Goal: Task Accomplishment & Management: Manage account settings

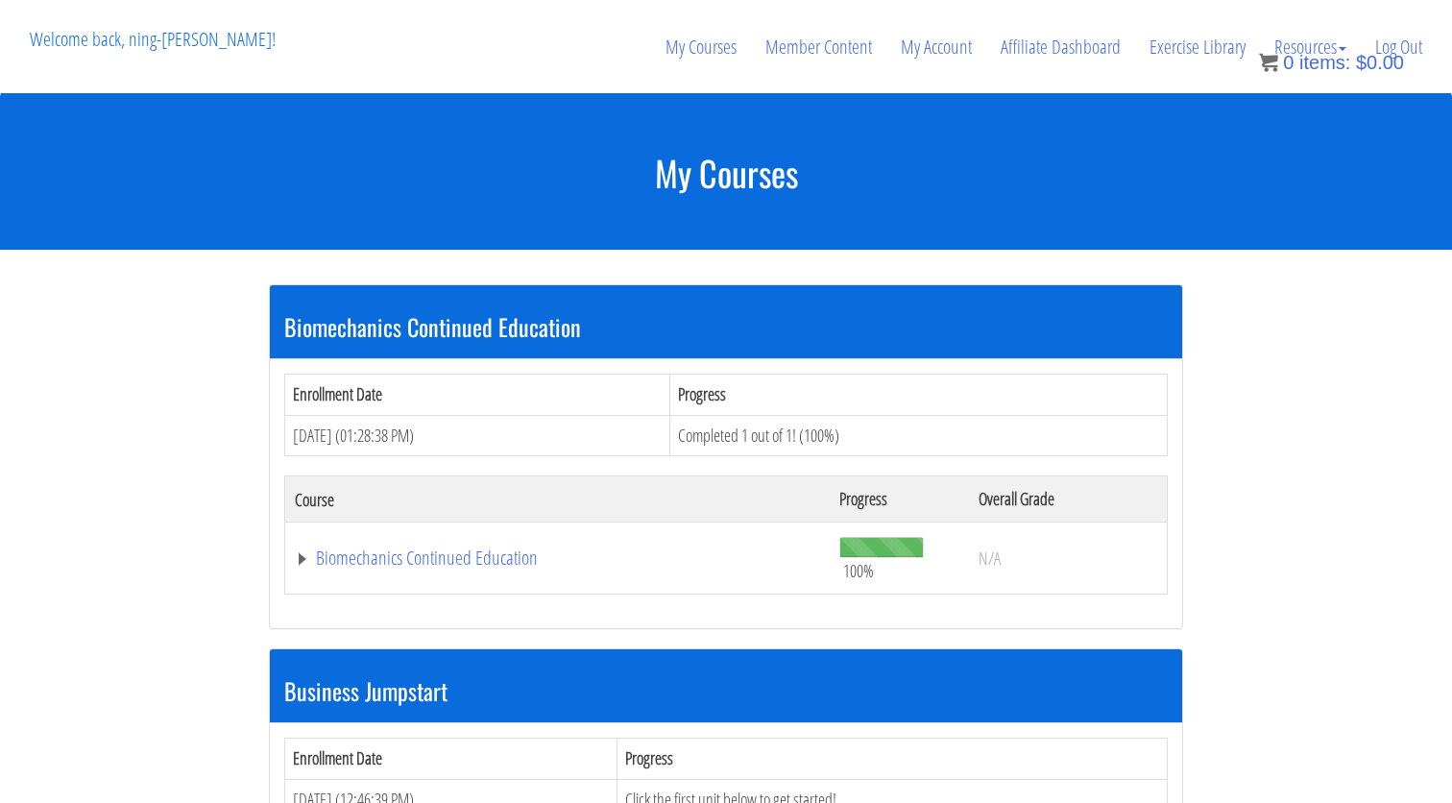
scroll to position [579, 0]
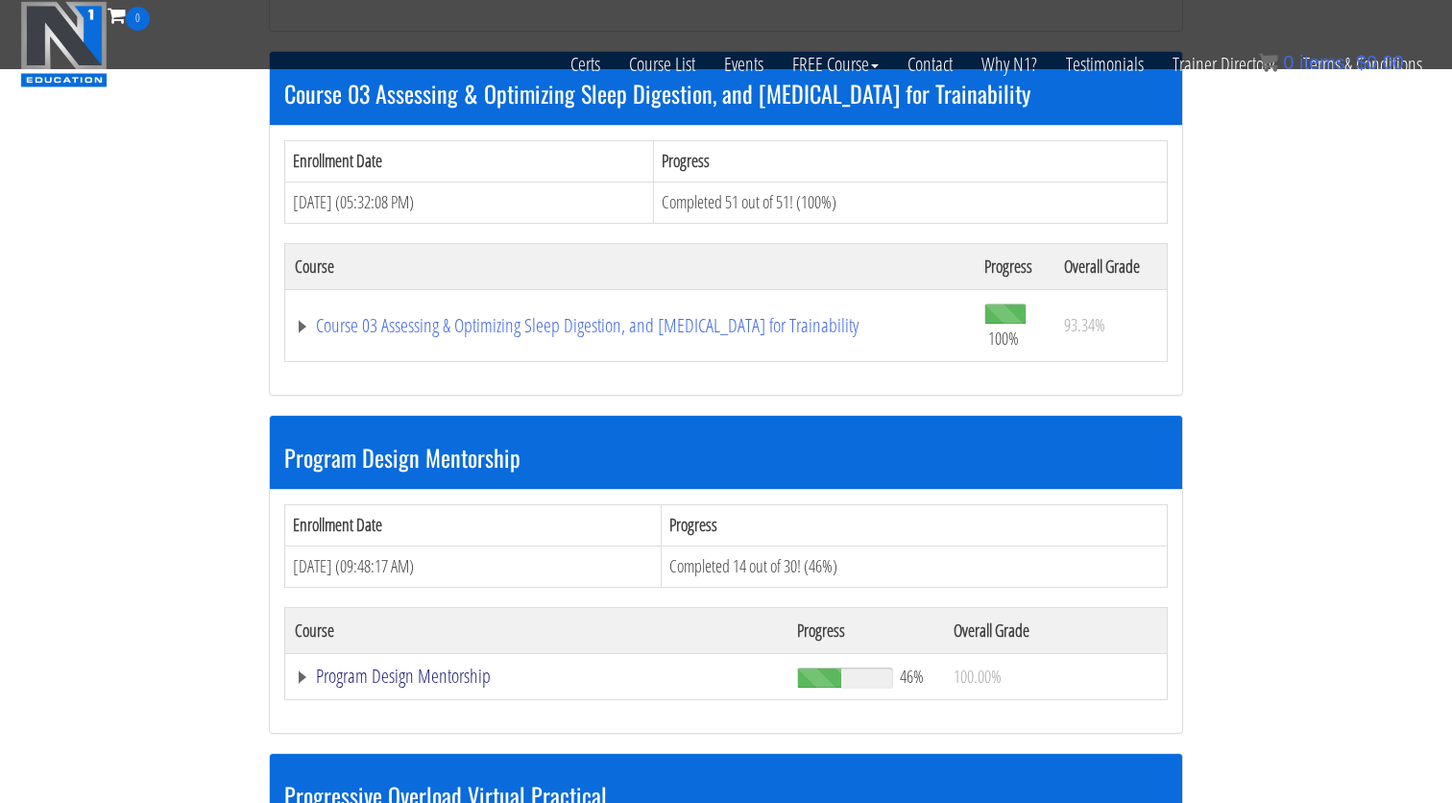
click at [455, 667] on link "Program Design Mentorship" at bounding box center [536, 676] width 483 height 19
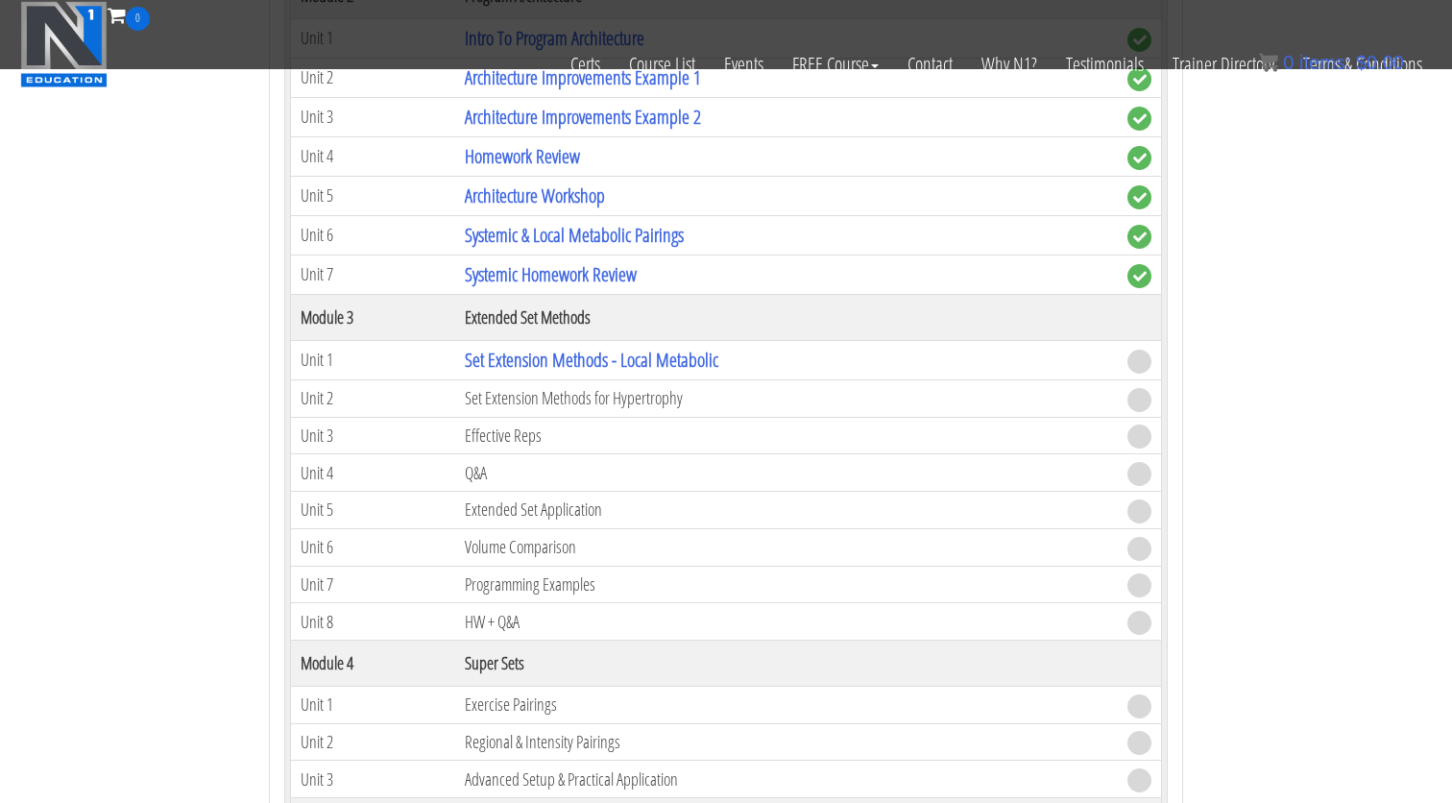
scroll to position [2691, 0]
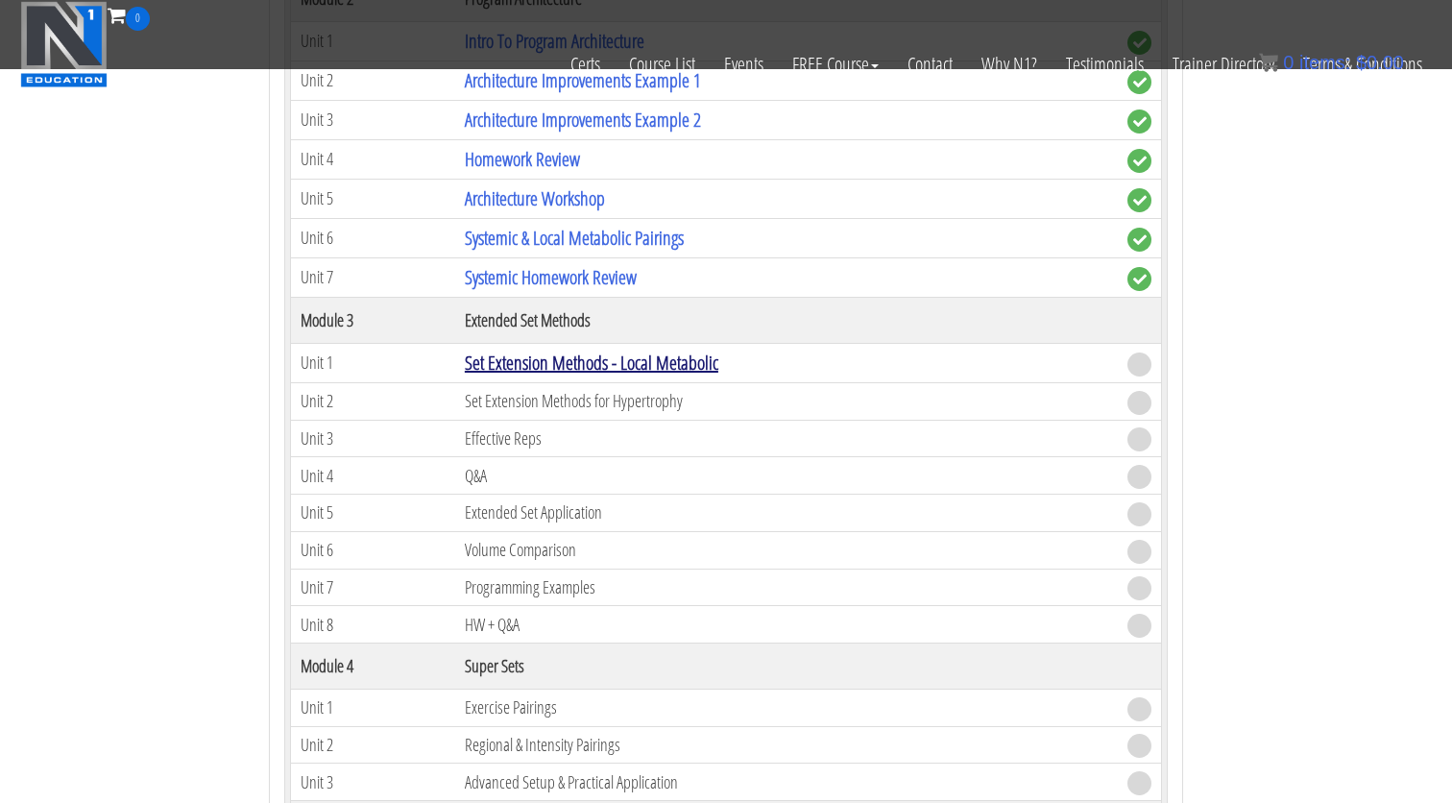
click at [629, 352] on link "Set Extension Methods - Local Metabolic" at bounding box center [592, 363] width 254 height 26
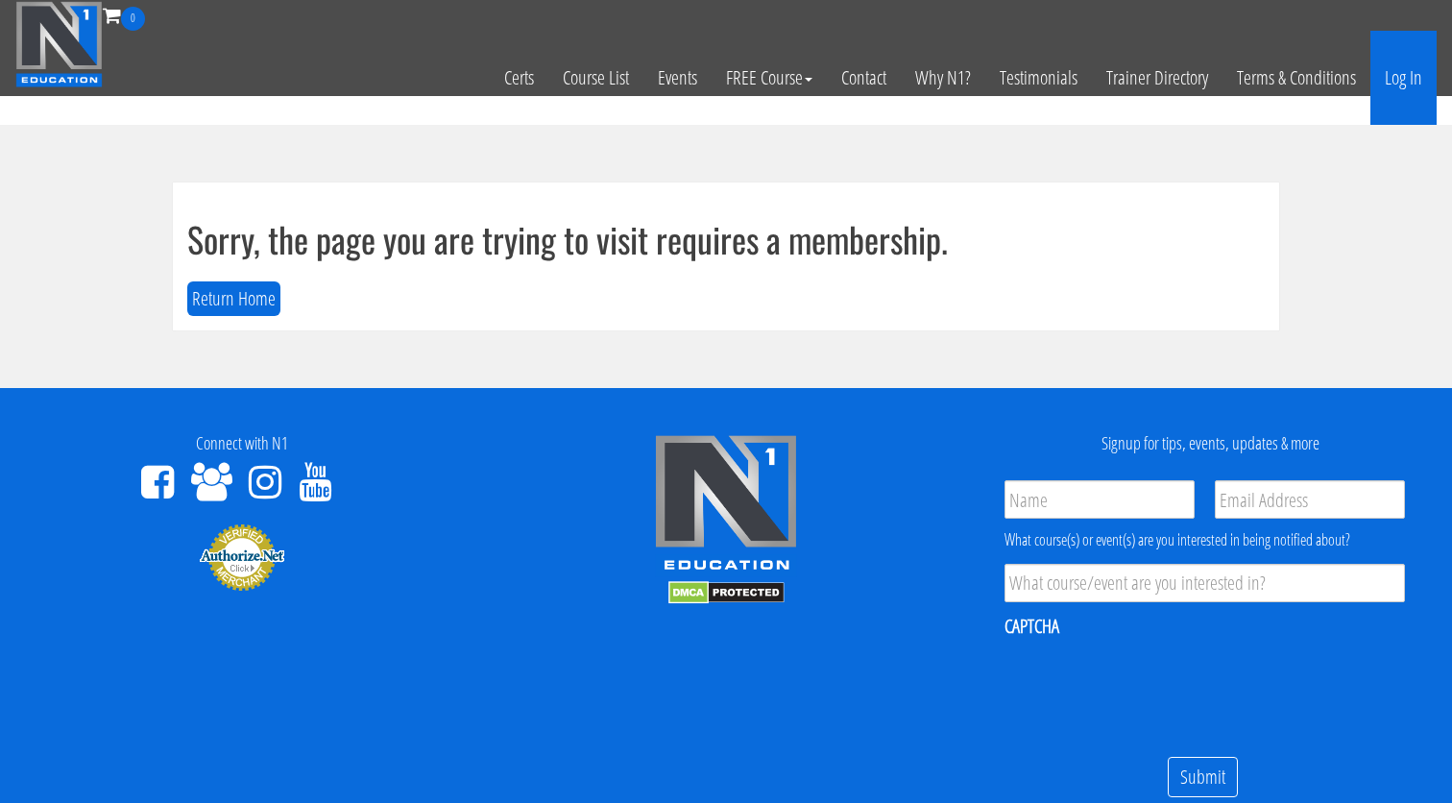
click at [1397, 70] on link "Log In" at bounding box center [1404, 78] width 66 height 94
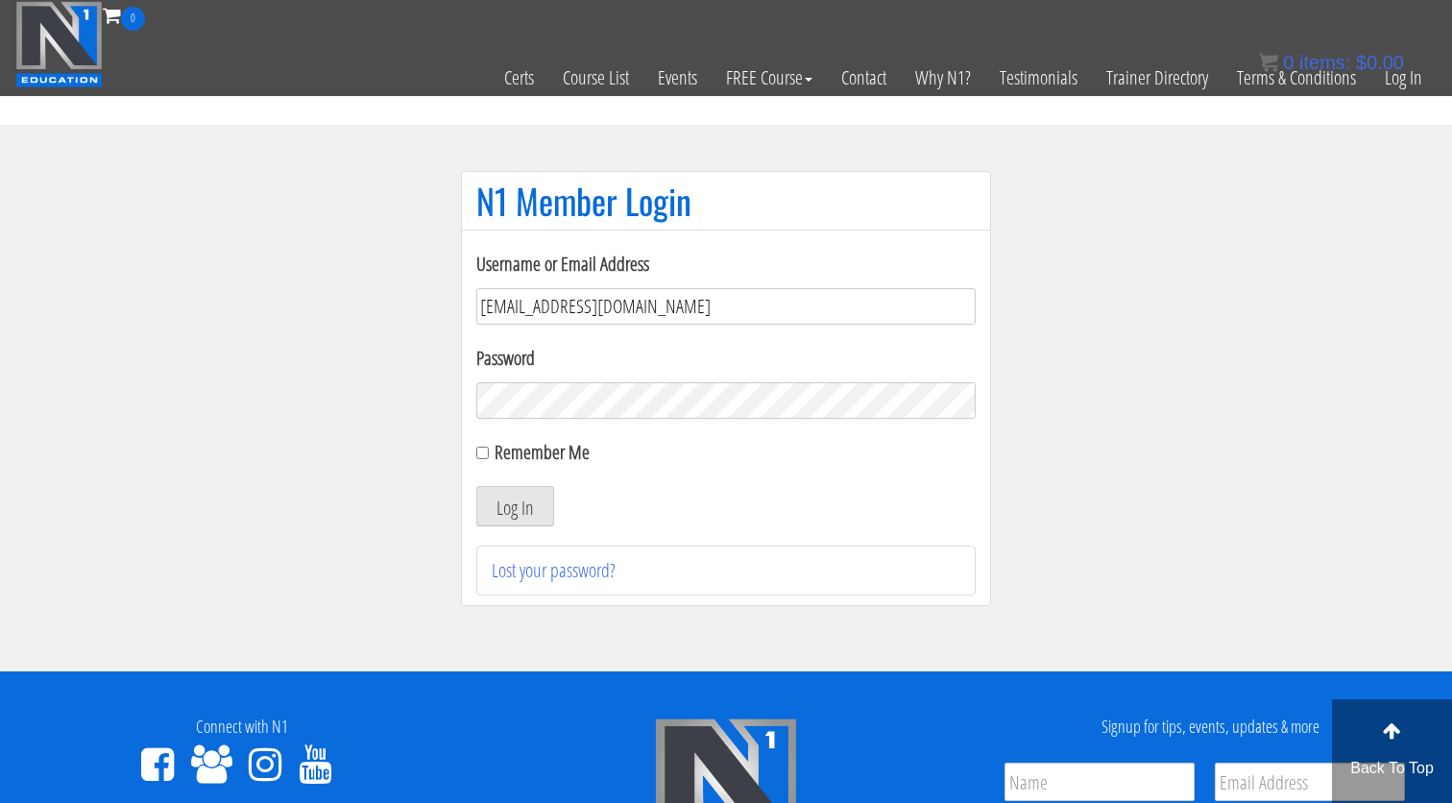
type input "gn01766500@gmail.com"
click at [515, 506] on button "Log In" at bounding box center [515, 506] width 78 height 40
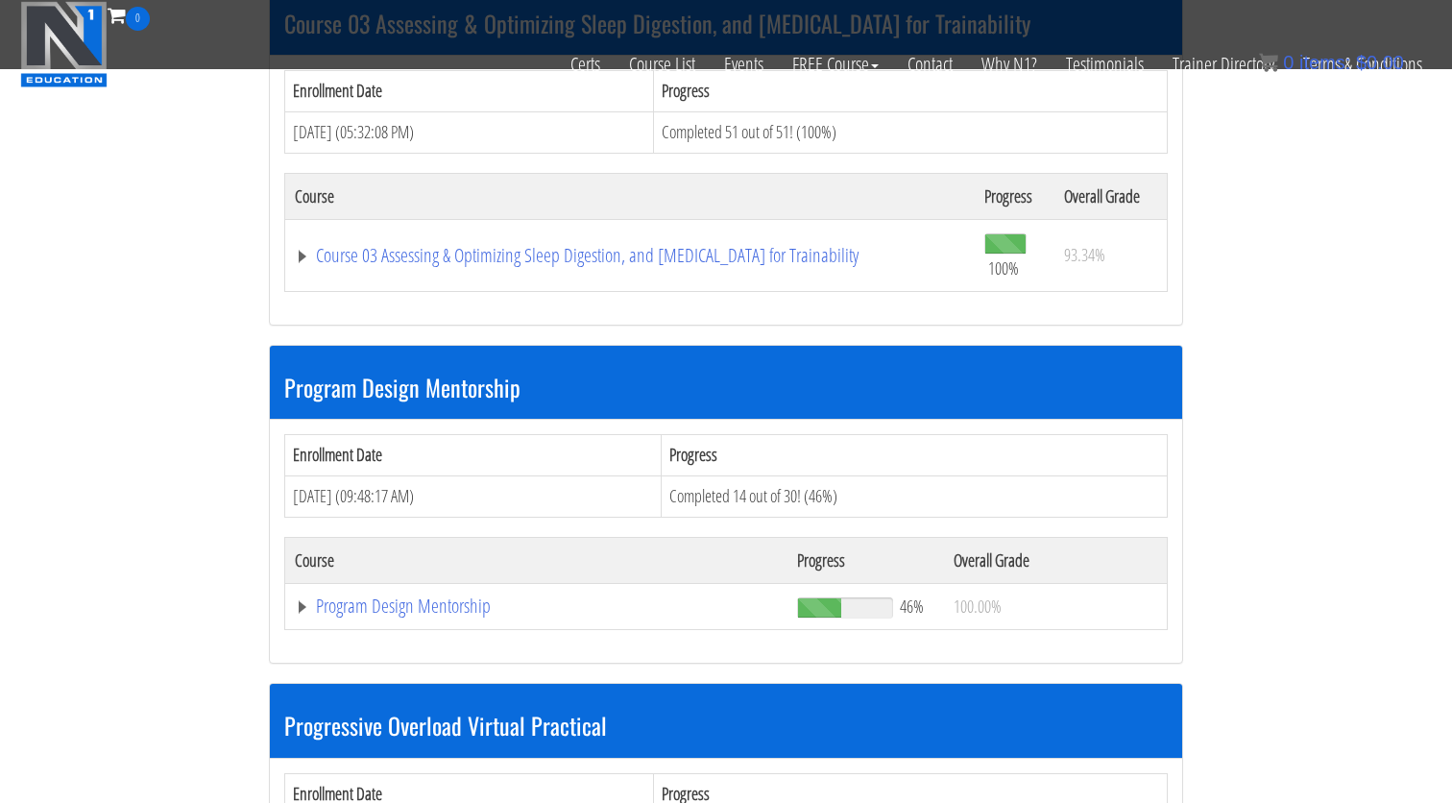
scroll to position [1713, 0]
